Goal: Task Accomplishment & Management: Use online tool/utility

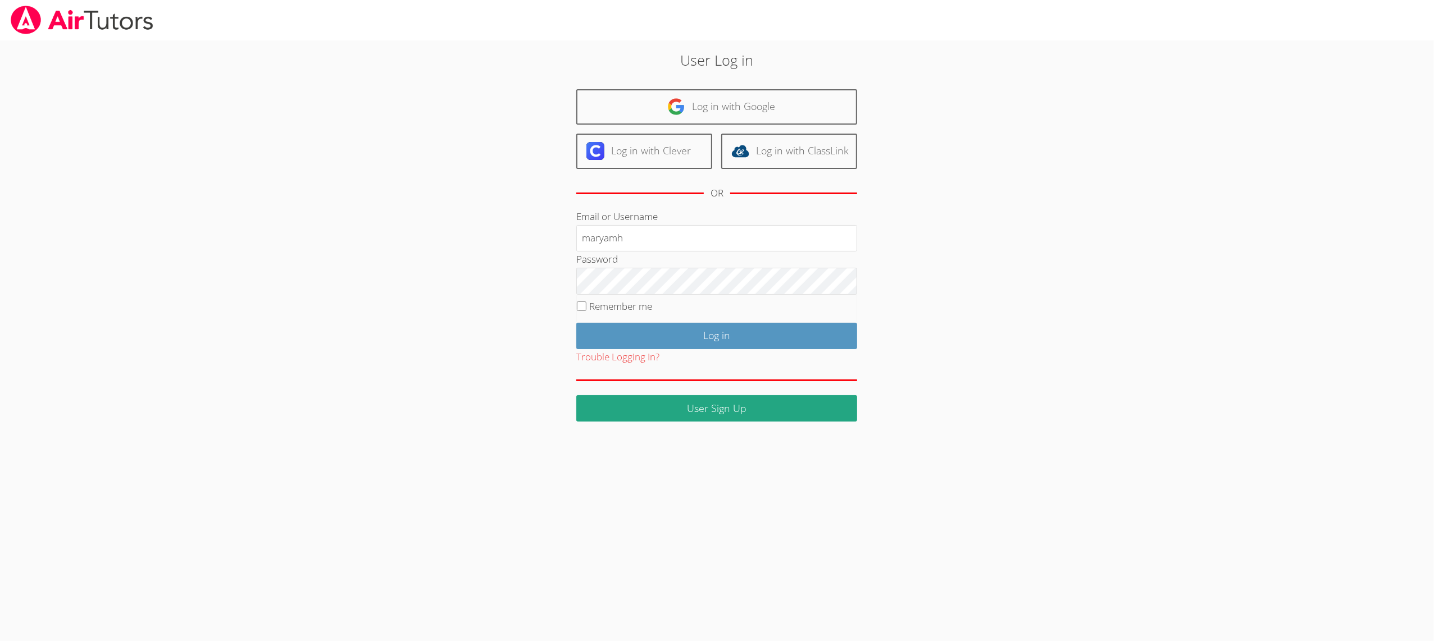
type input "maryamh"
click at [623, 327] on input "Log in" at bounding box center [716, 336] width 281 height 26
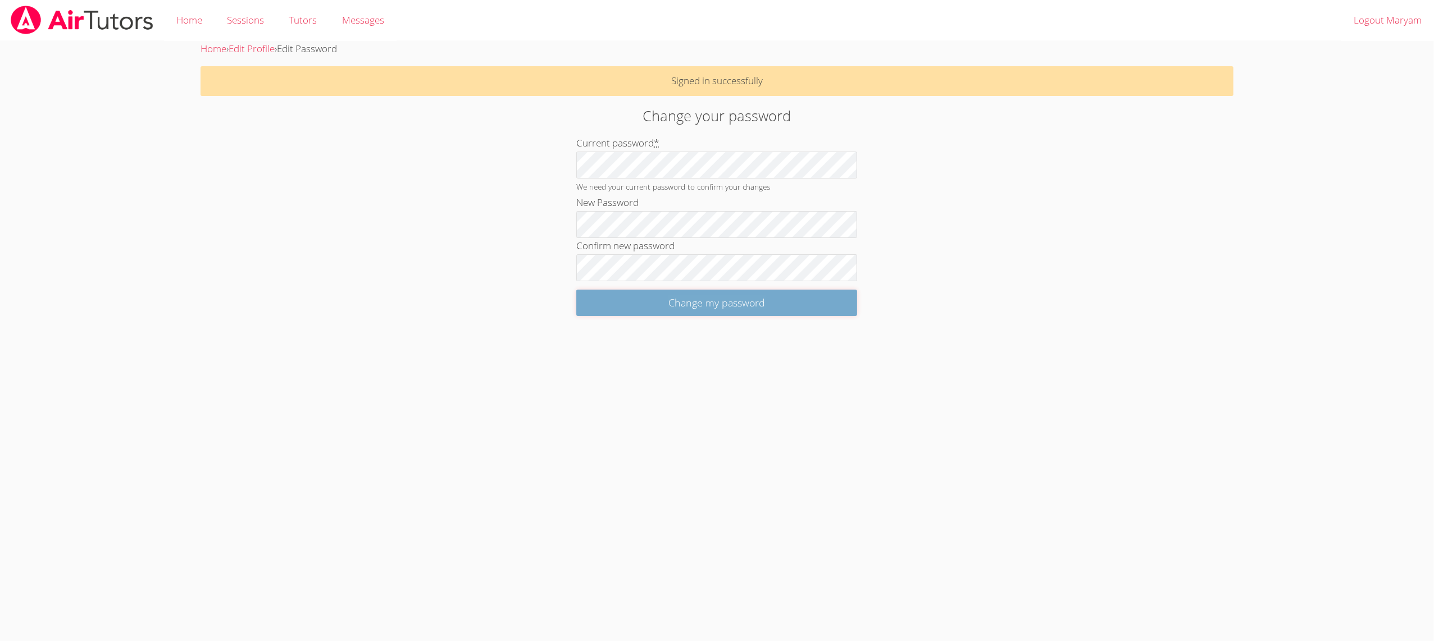
click at [624, 311] on input "Change my password" at bounding box center [716, 303] width 281 height 26
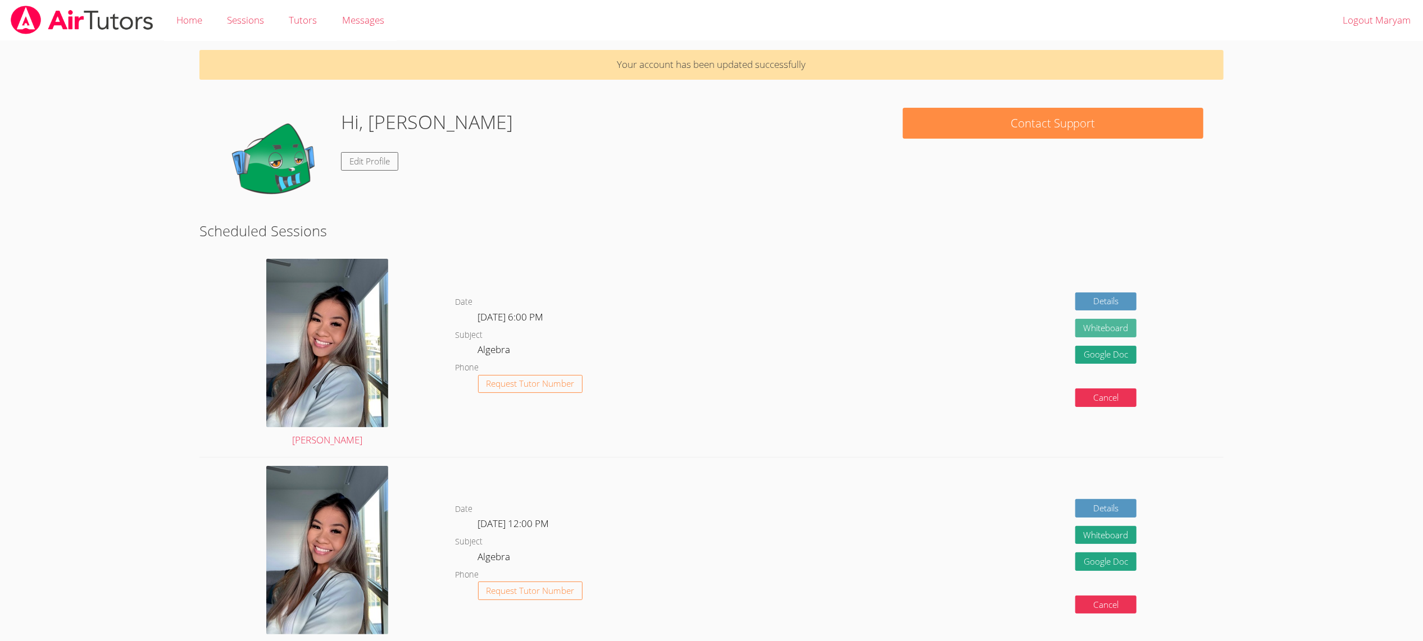
click at [1117, 332] on button "Whiteboard" at bounding box center [1106, 328] width 62 height 19
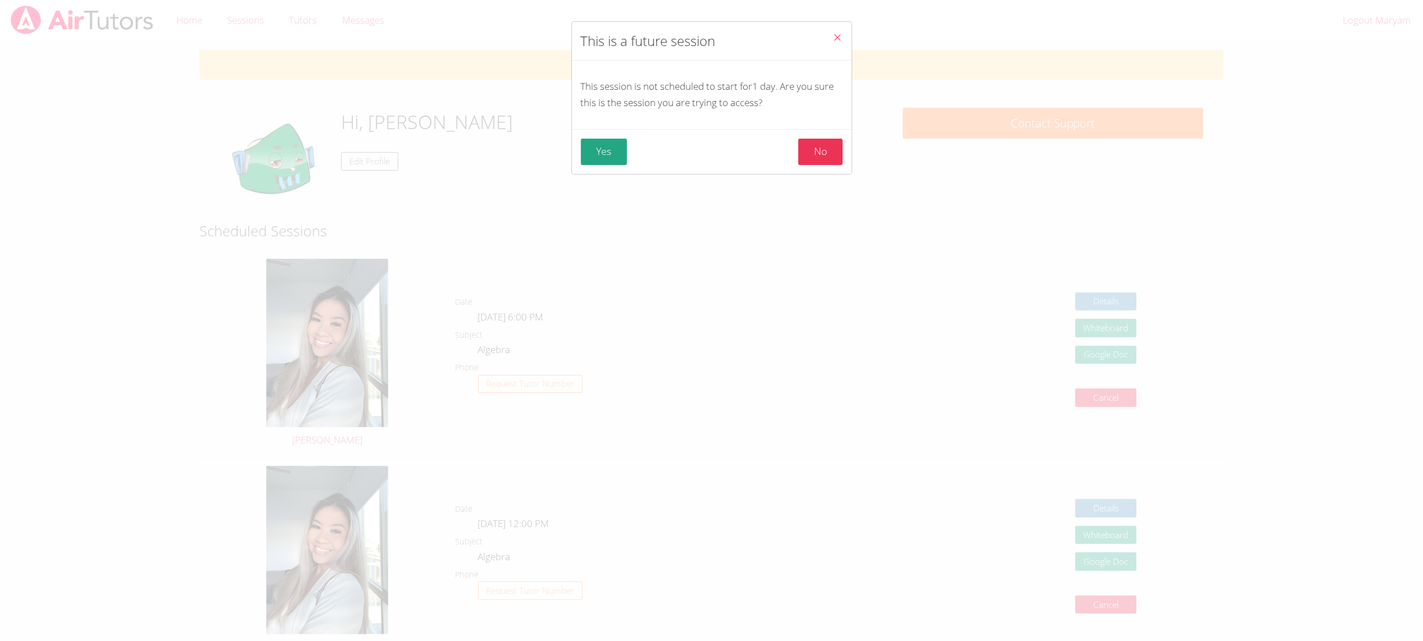
click at [607, 151] on button "Yes" at bounding box center [604, 152] width 47 height 26
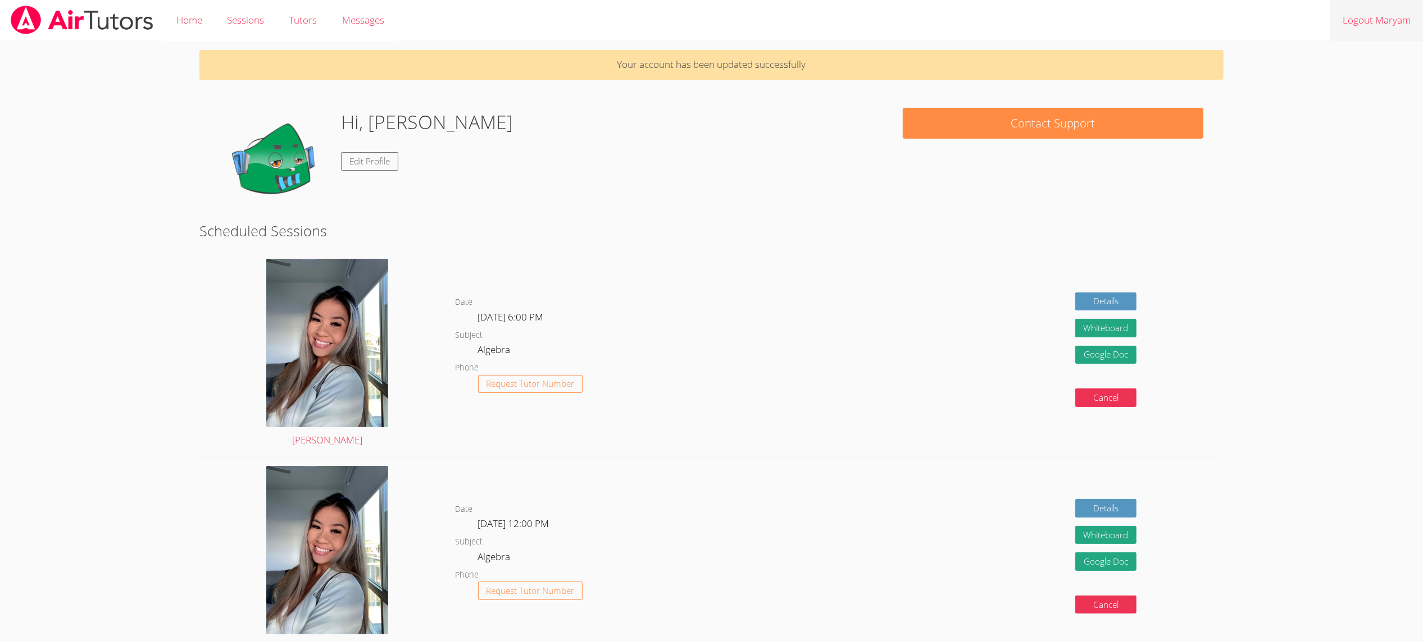
click at [1396, 17] on link "Logout Maryam" at bounding box center [1376, 20] width 93 height 41
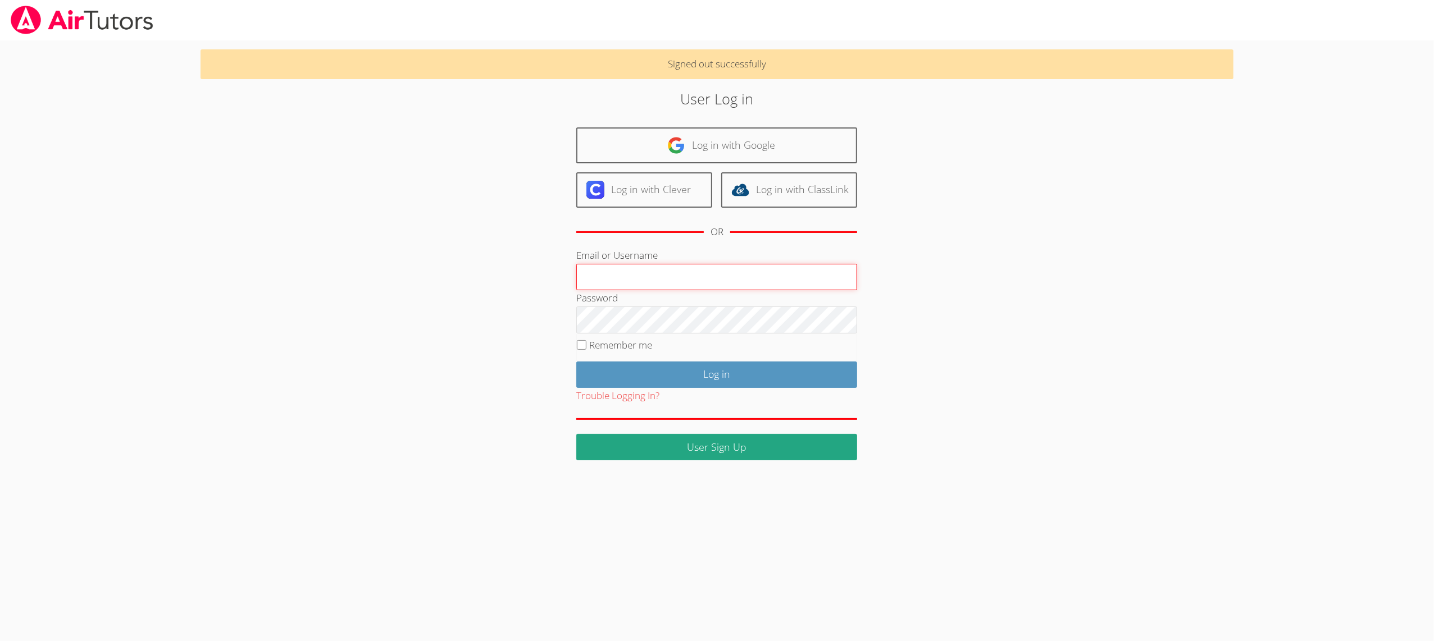
drag, startPoint x: 656, startPoint y: 271, endPoint x: 683, endPoint y: 242, distance: 39.3
click at [660, 266] on input "Email or Username" at bounding box center [716, 277] width 281 height 27
type input "celinep"
click at [631, 375] on input "Log in" at bounding box center [716, 375] width 281 height 26
